Goal: Information Seeking & Learning: Understand process/instructions

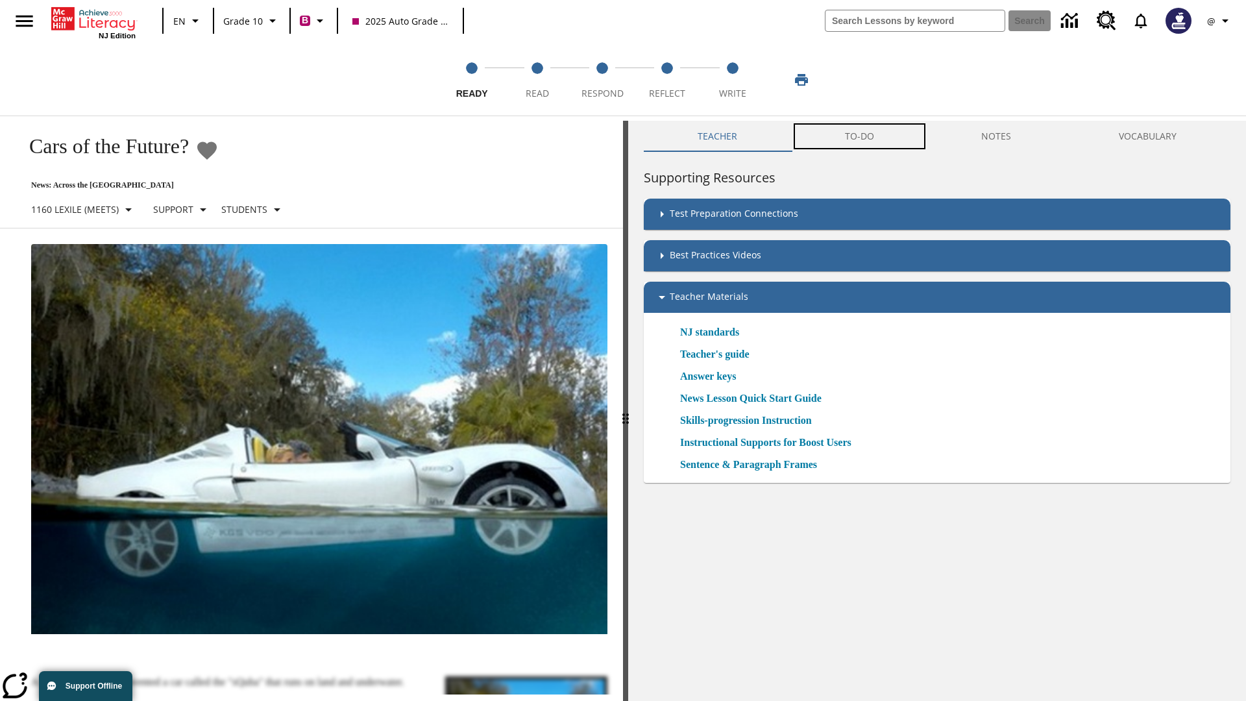
click at [860, 136] on button "TO-DO" at bounding box center [859, 136] width 137 height 31
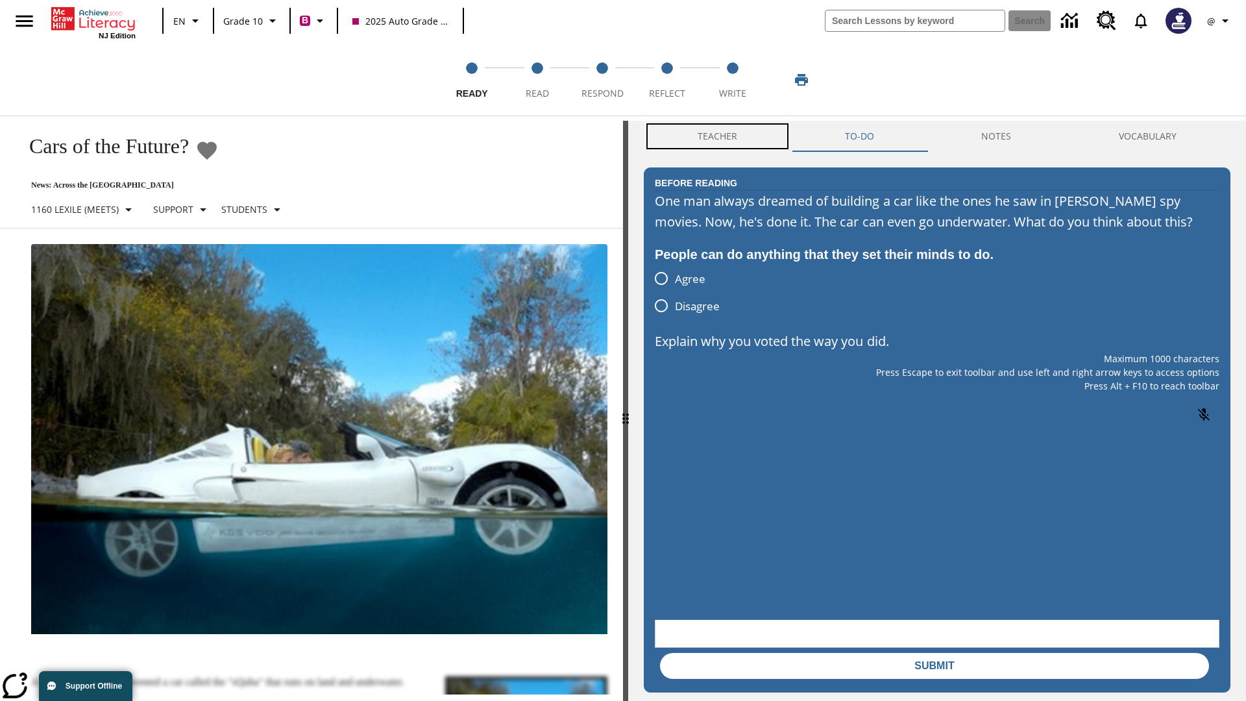
scroll to position [1, 0]
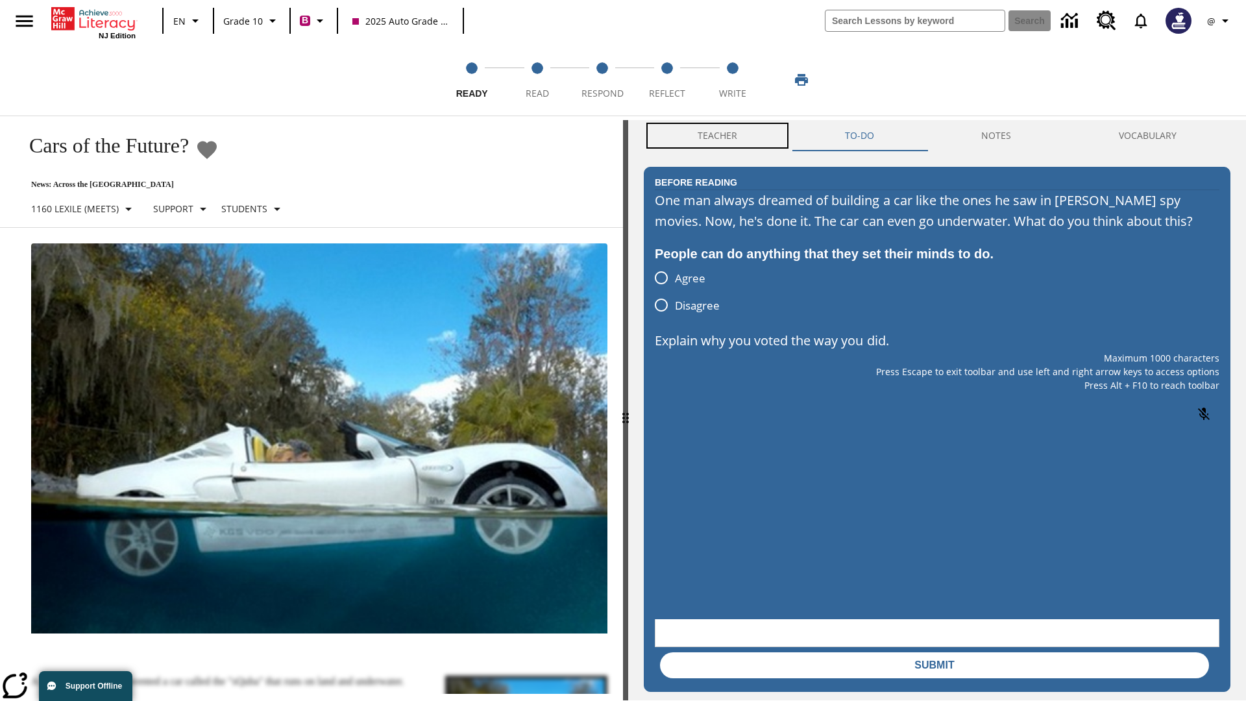
click at [718, 136] on button "Teacher" at bounding box center [717, 135] width 147 height 31
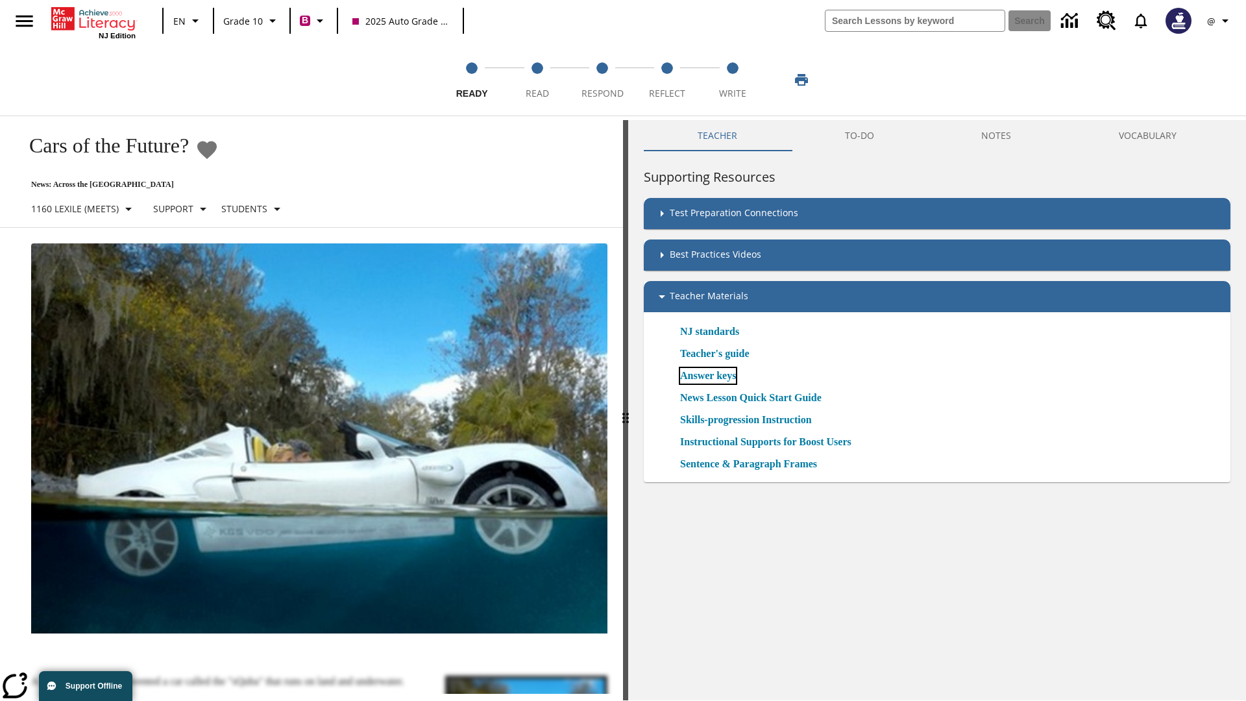
click at [713, 376] on link "Answer keys" at bounding box center [708, 376] width 56 height 16
click at [537, 80] on span "Read" at bounding box center [537, 88] width 23 height 23
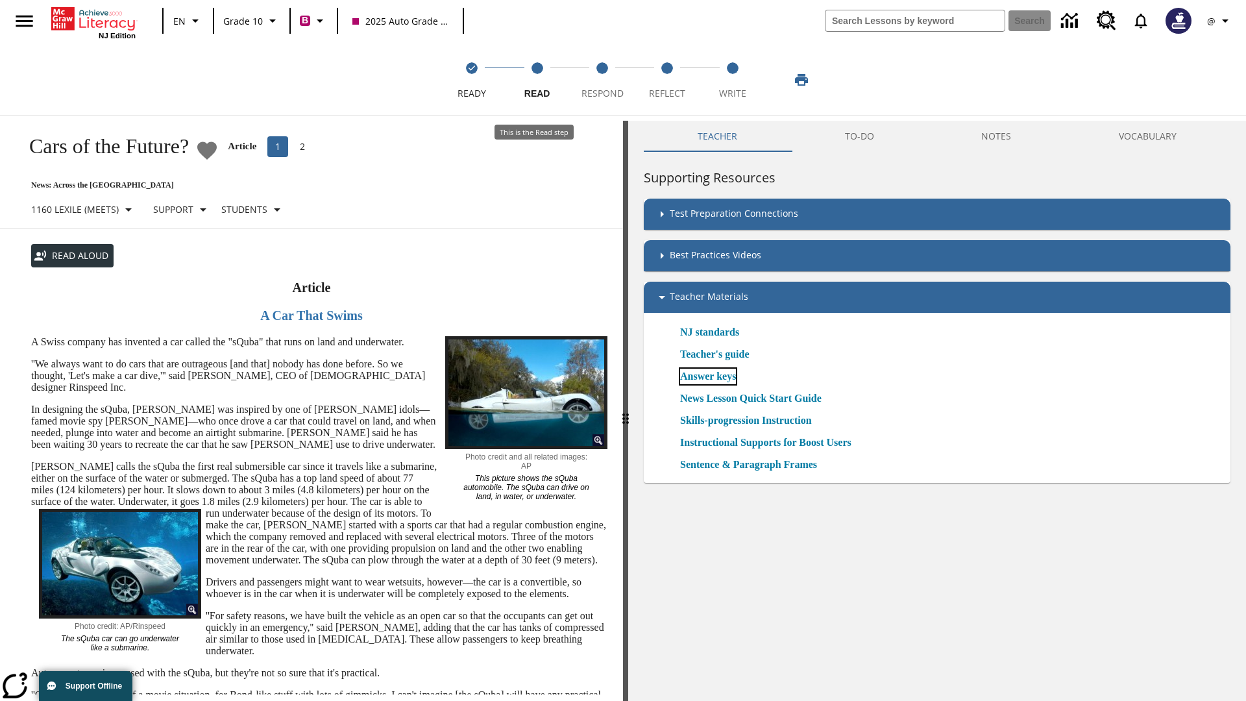
click at [713, 376] on link "Answer keys" at bounding box center [708, 377] width 56 height 16
click at [602, 80] on span "Respond" at bounding box center [602, 88] width 42 height 23
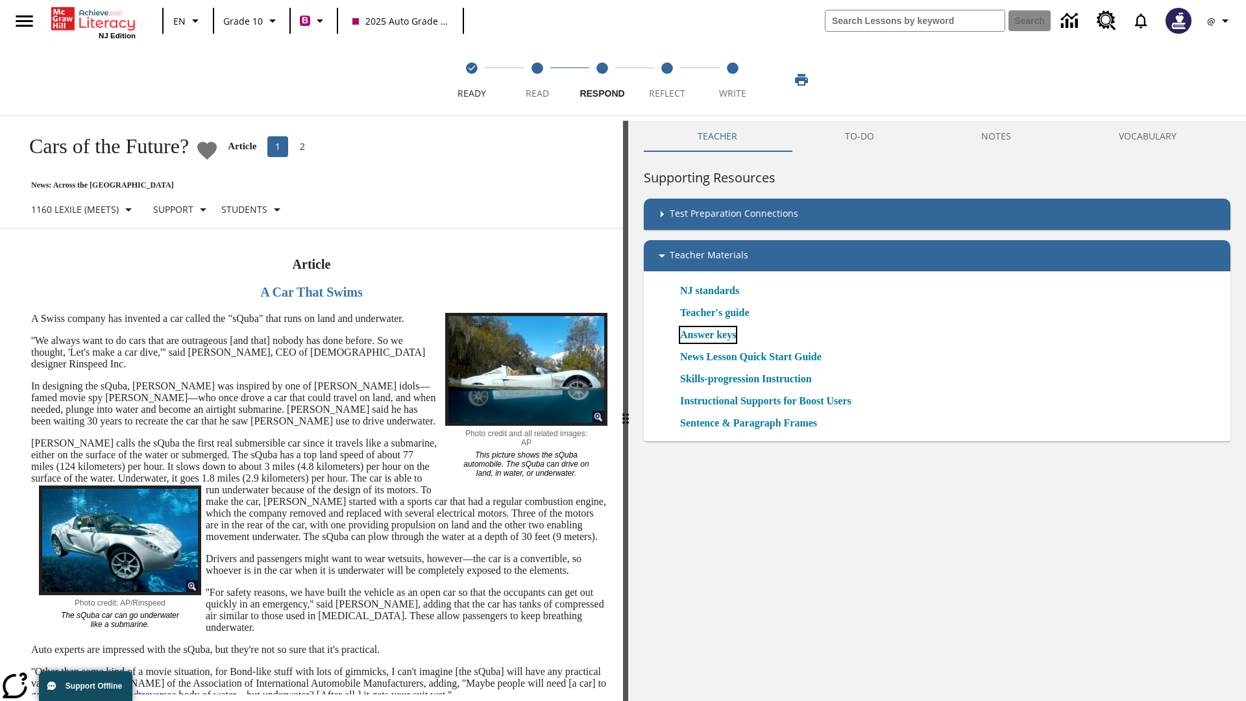
click at [713, 335] on link "Answer keys" at bounding box center [708, 335] width 56 height 16
click at [667, 80] on span "Reflect" at bounding box center [667, 88] width 36 height 23
click at [713, 335] on link "Answer keys" at bounding box center [708, 335] width 56 height 16
click at [732, 80] on span "Write" at bounding box center [732, 88] width 27 height 23
